Goal: Find specific page/section: Find specific page/section

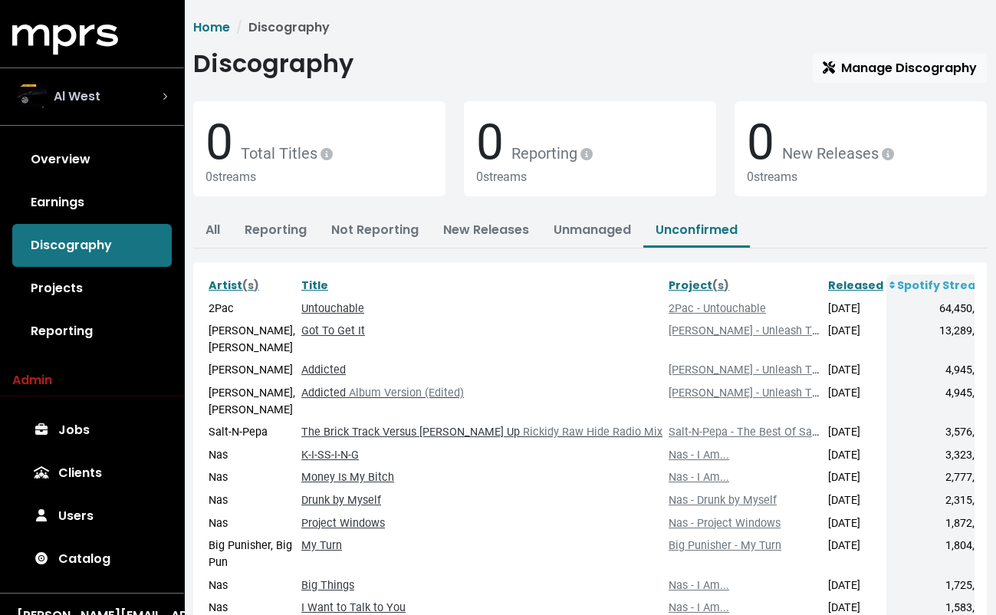
click at [133, 103] on div "Al West" at bounding box center [92, 96] width 150 height 31
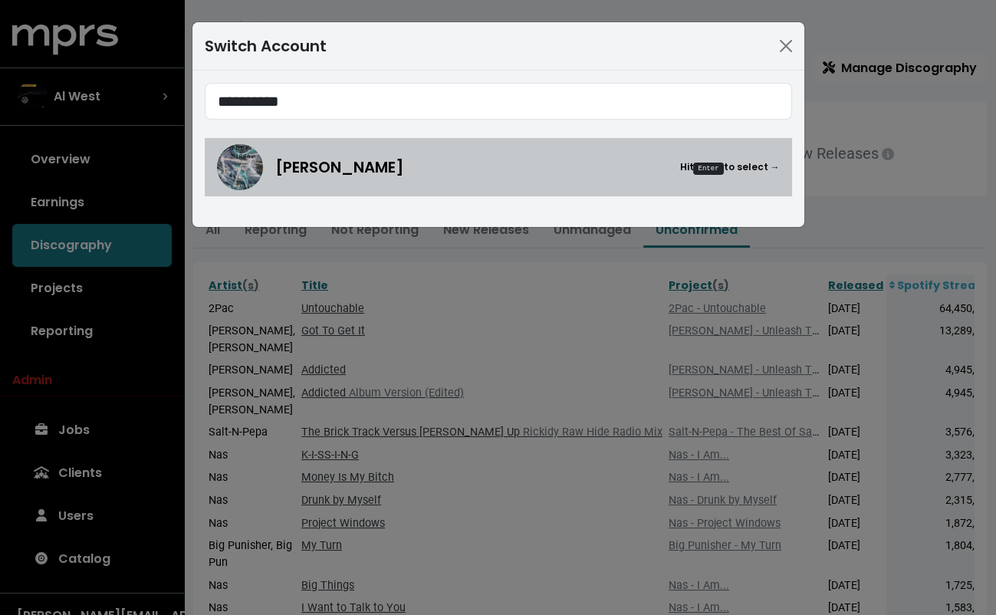
type input "*********"
click at [295, 176] on span "[PERSON_NAME]" at bounding box center [339, 167] width 129 height 23
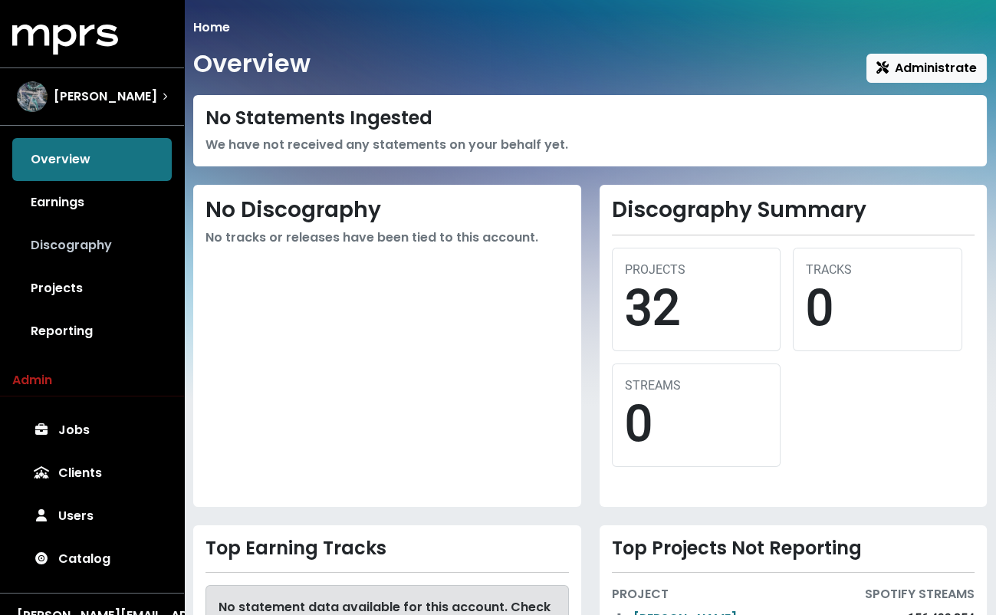
click at [84, 236] on link "Discography" at bounding box center [91, 245] width 159 height 43
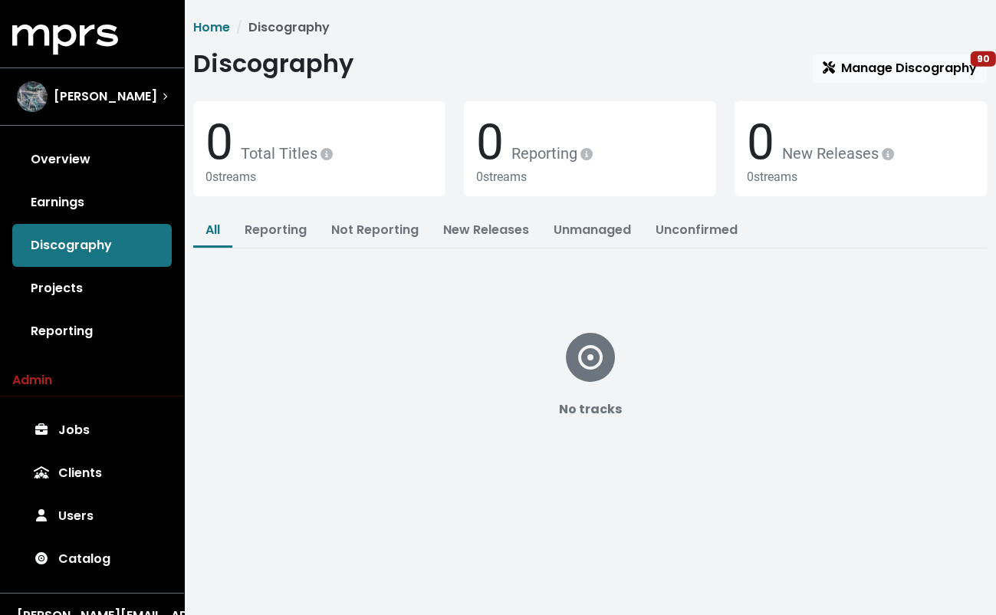
click at [688, 211] on div "0 Total Titles 0 streams 0 Reporting 0 streams 0 New Releases 0 streams" at bounding box center [590, 157] width 812 height 113
click at [689, 222] on link "Unconfirmed" at bounding box center [696, 230] width 82 height 18
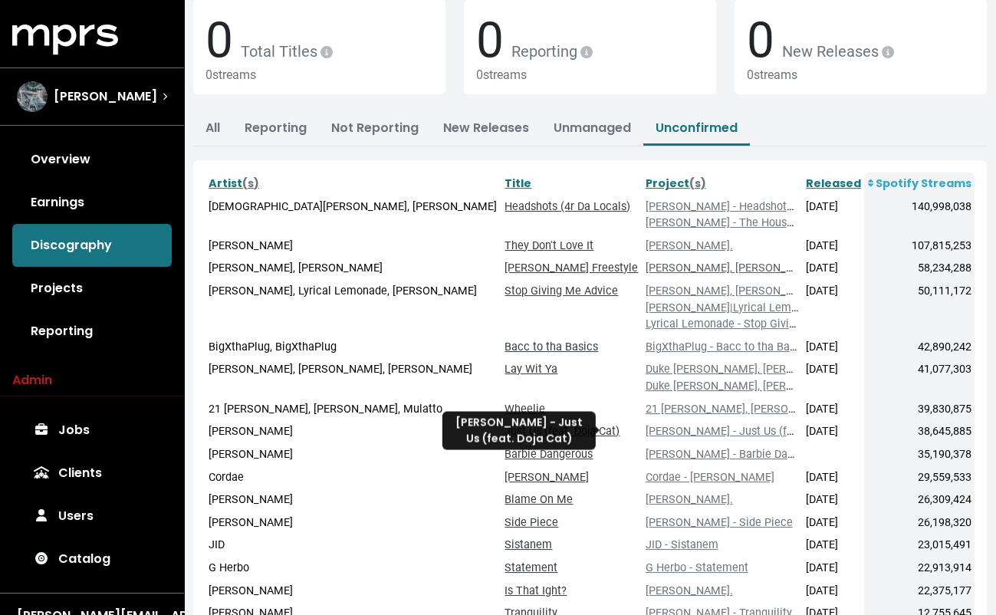
scroll to position [94, 0]
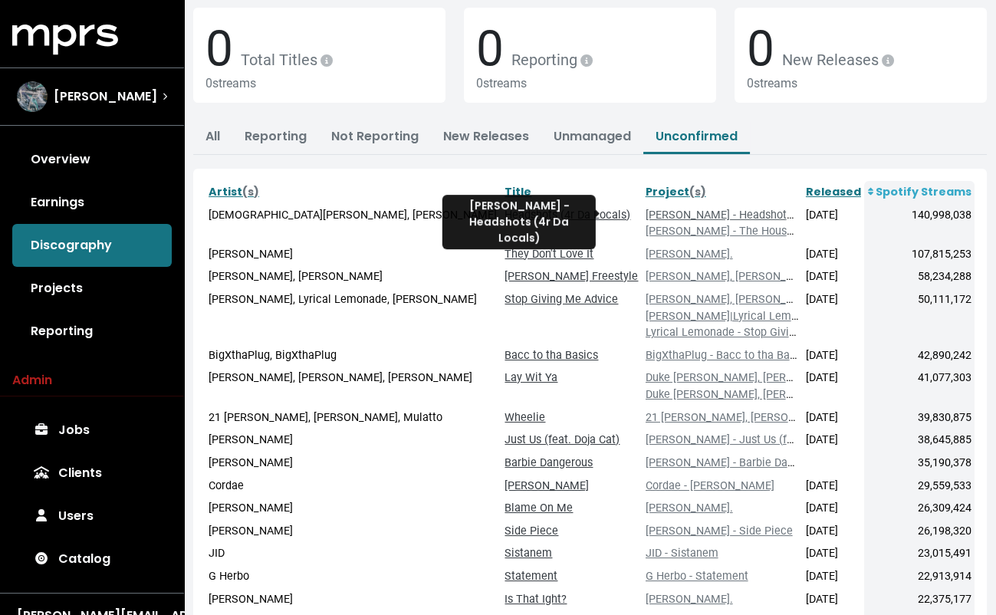
click at [655, 216] on link "[PERSON_NAME] - Headshots (4r Da Locals)" at bounding box center [754, 214] width 219 height 13
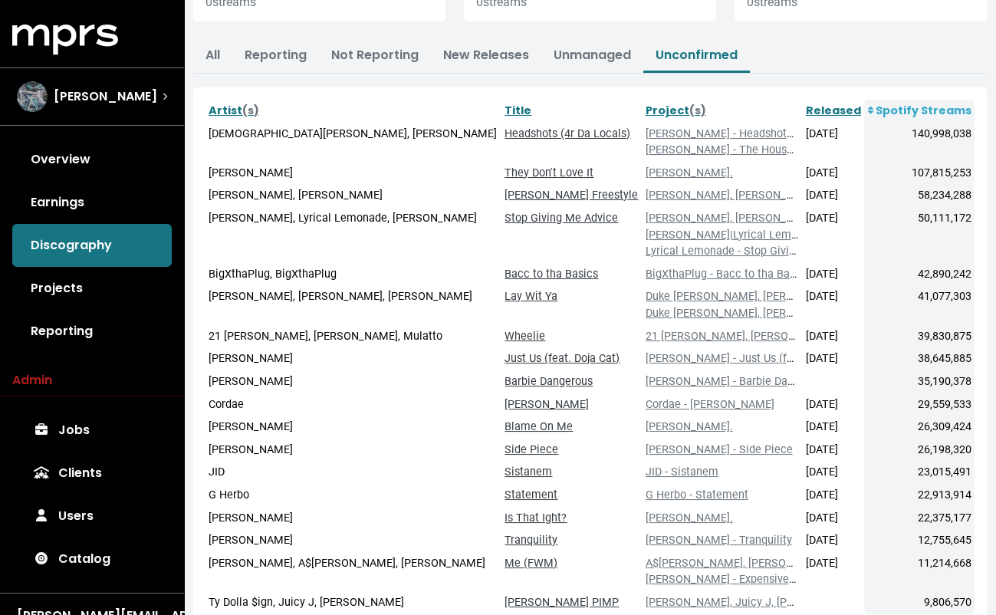
scroll to position [193, 0]
